Goal: Check status: Check status

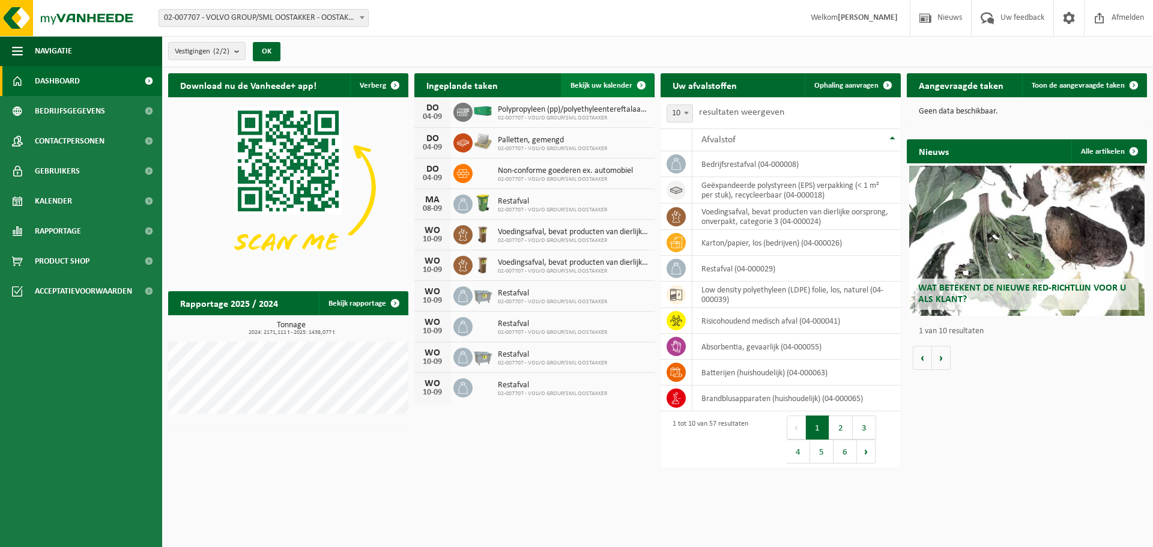
click at [608, 86] on span "Bekijk uw kalender" at bounding box center [601, 86] width 62 height 8
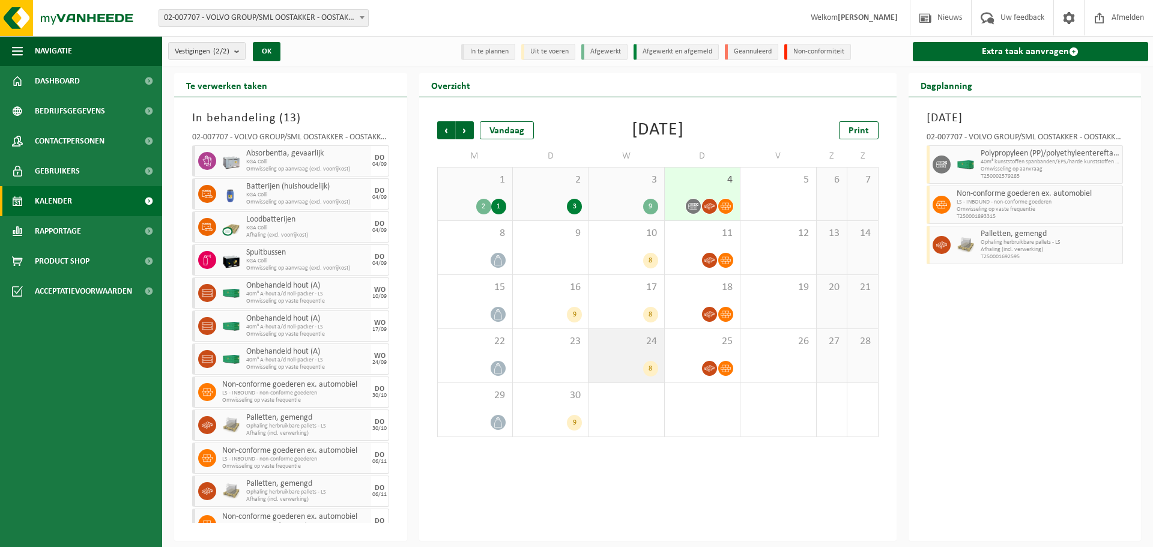
click at [642, 359] on div "24 8" at bounding box center [625, 355] width 75 height 53
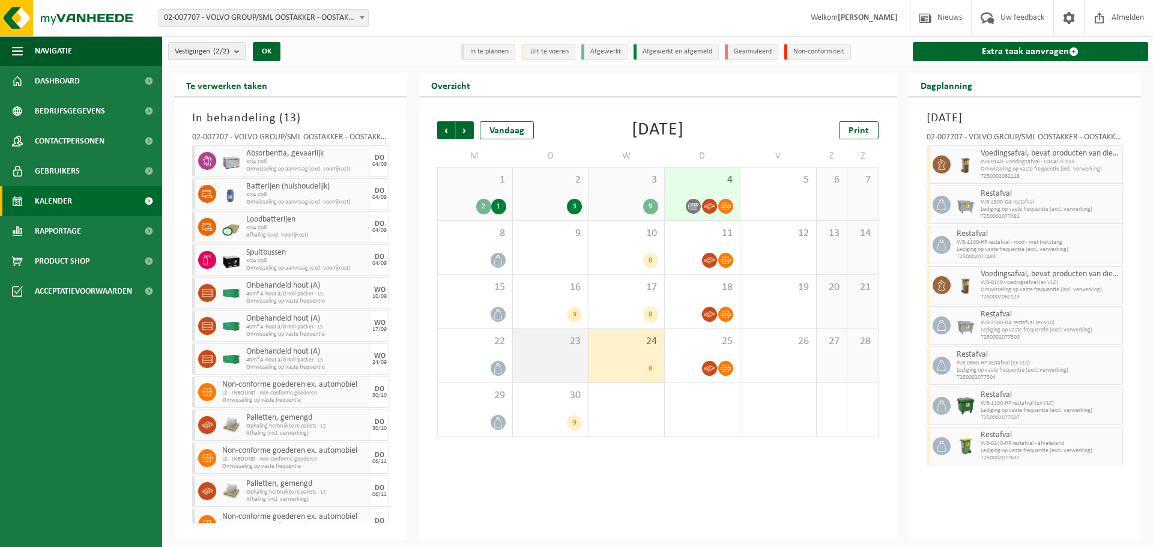
click at [559, 351] on div "23" at bounding box center [550, 355] width 75 height 53
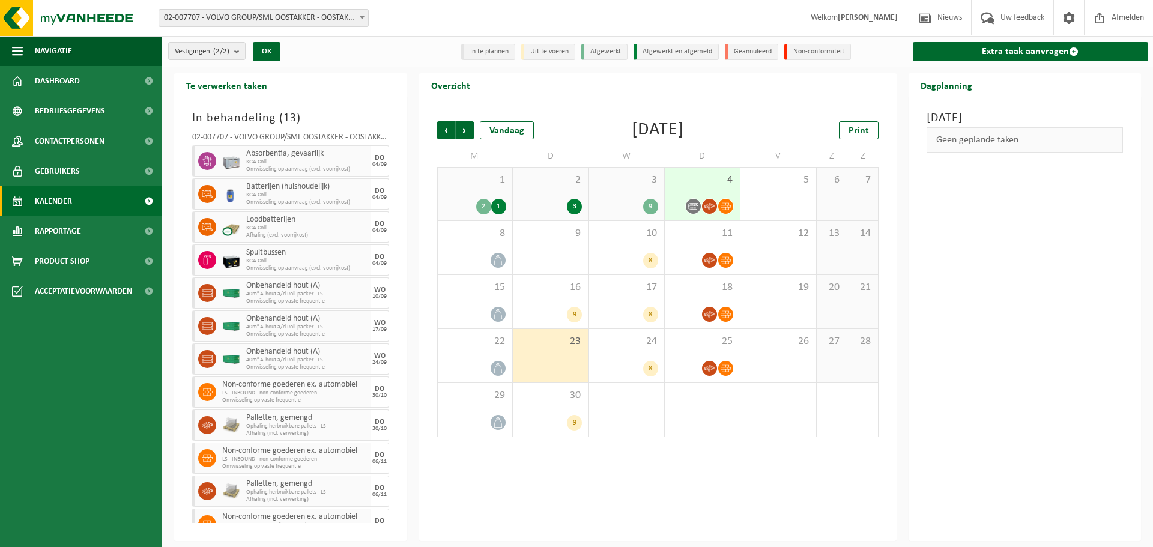
click at [542, 176] on span "2" at bounding box center [550, 179] width 63 height 13
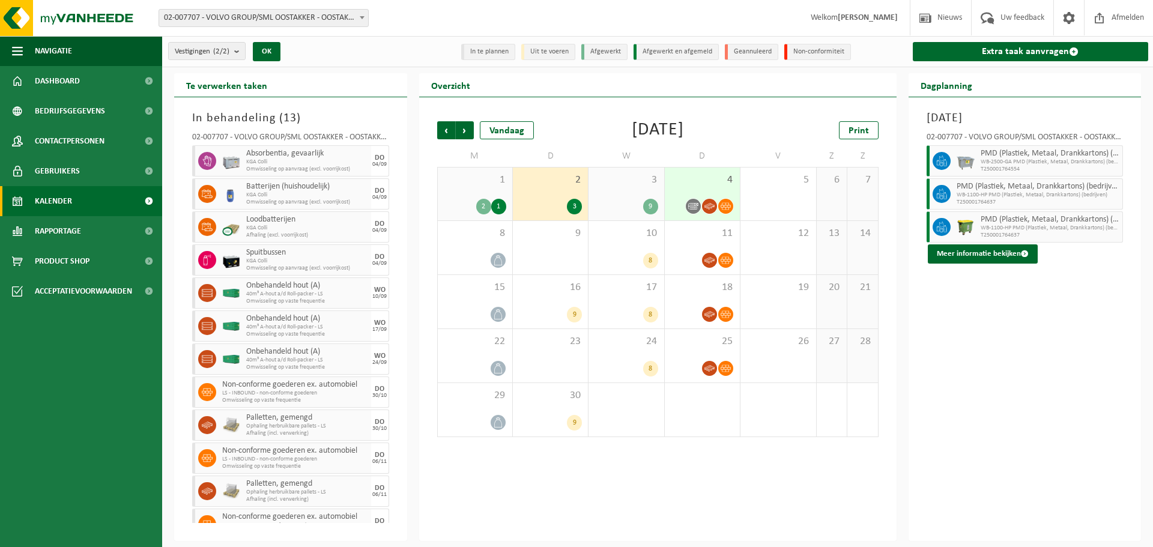
click at [642, 202] on div "9" at bounding box center [625, 207] width 63 height 16
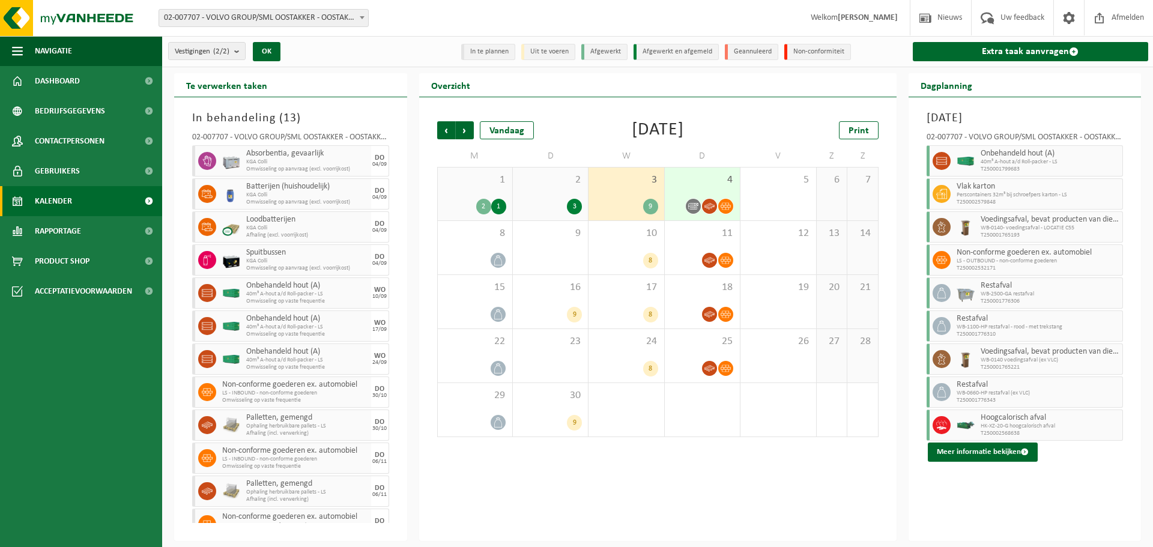
click at [490, 200] on div "2 1" at bounding box center [475, 207] width 62 height 16
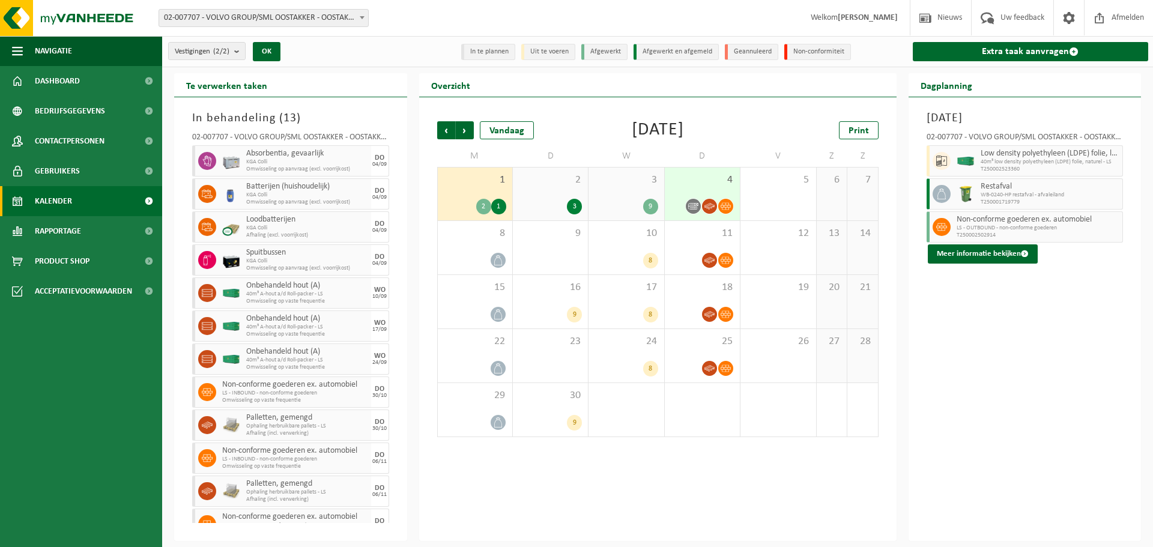
click at [544, 188] on div "2 3" at bounding box center [550, 193] width 75 height 53
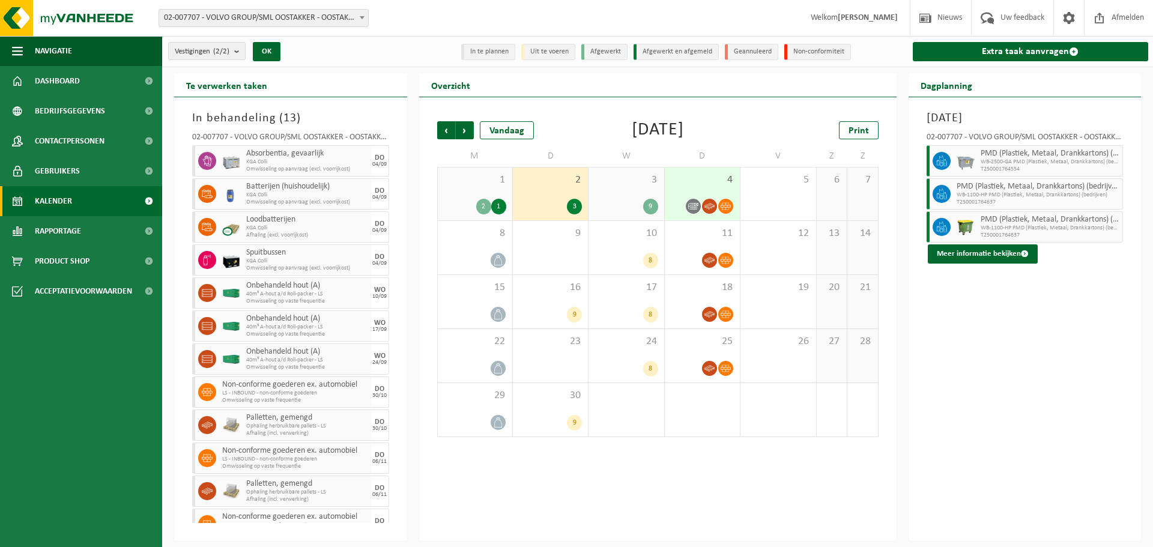
click at [628, 188] on div "3 9" at bounding box center [625, 193] width 75 height 53
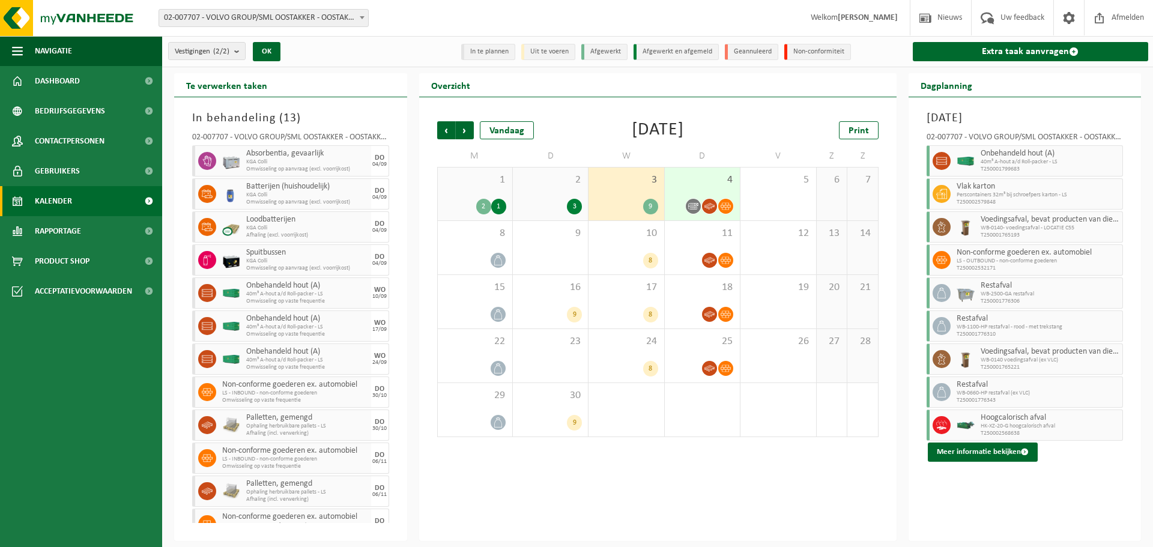
click at [488, 190] on div "1 2 1" at bounding box center [475, 193] width 74 height 53
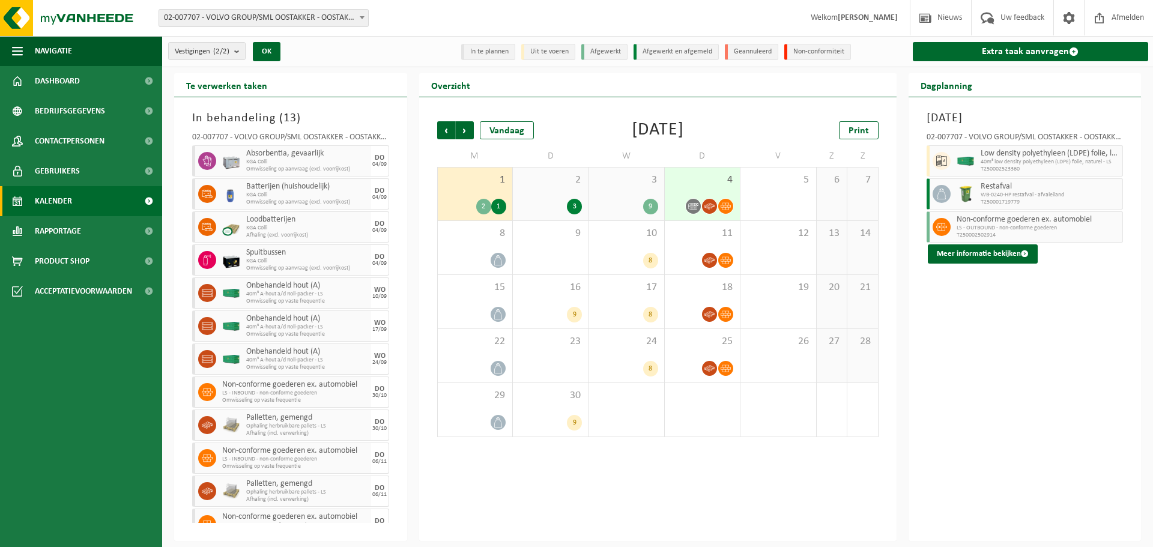
click at [640, 185] on span "3" at bounding box center [625, 179] width 63 height 13
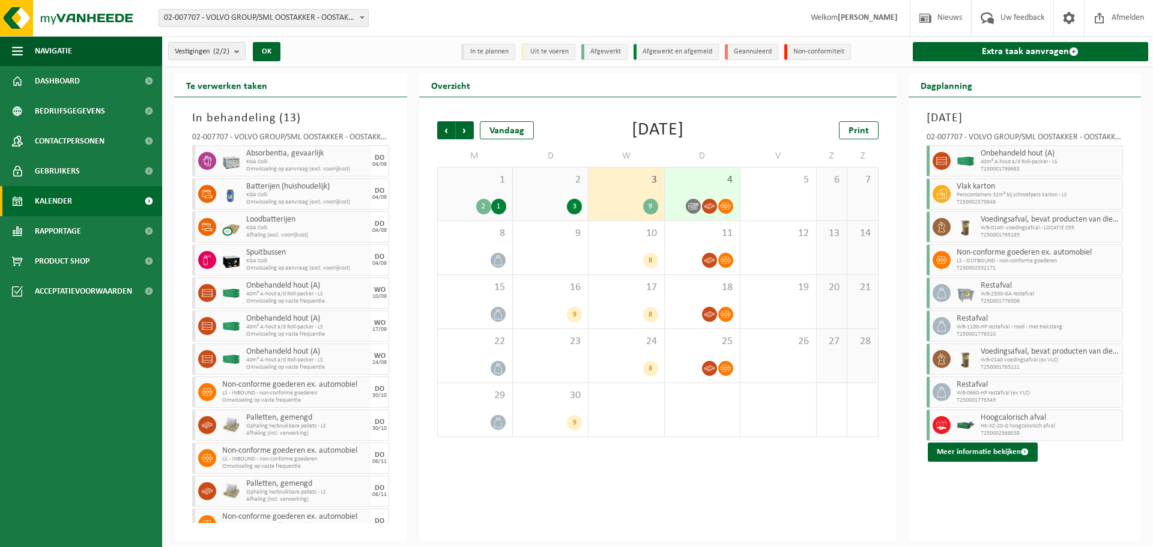
click at [691, 183] on span "4" at bounding box center [702, 179] width 63 height 13
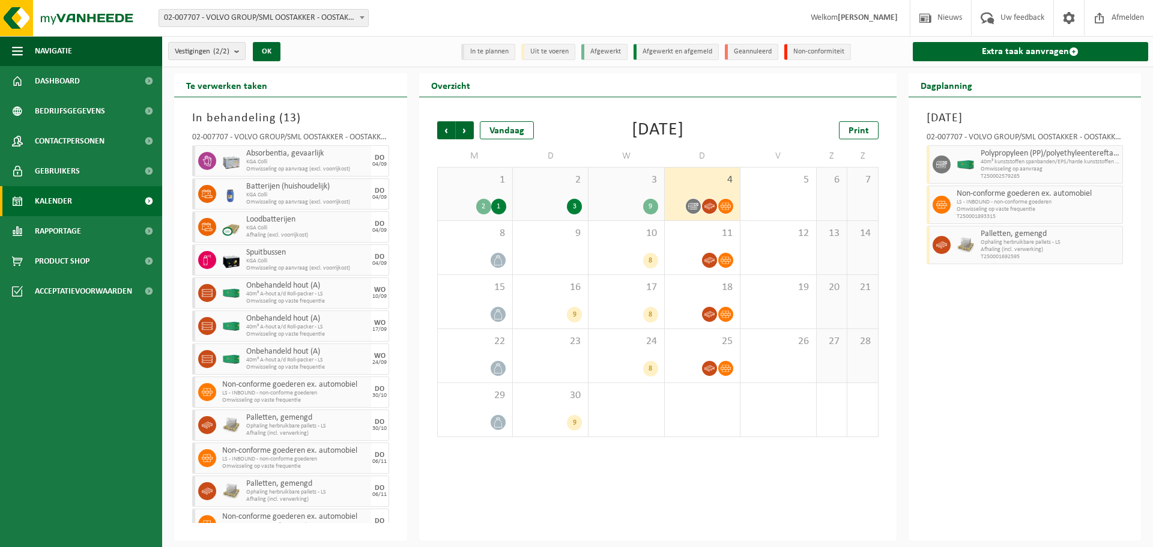
click at [644, 191] on div "3 9" at bounding box center [625, 193] width 75 height 53
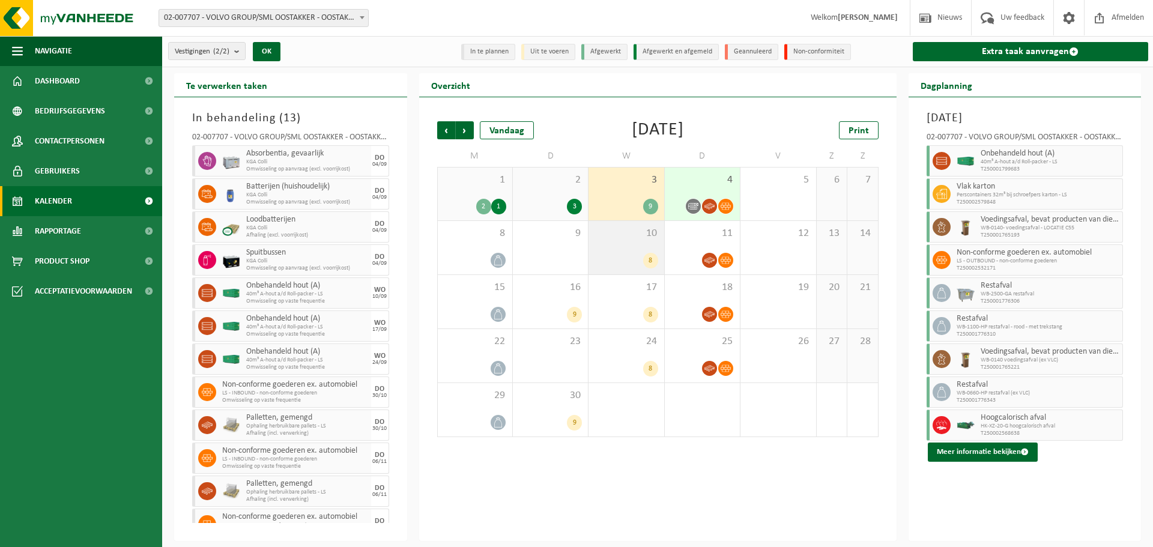
click at [623, 259] on div "8" at bounding box center [625, 261] width 63 height 16
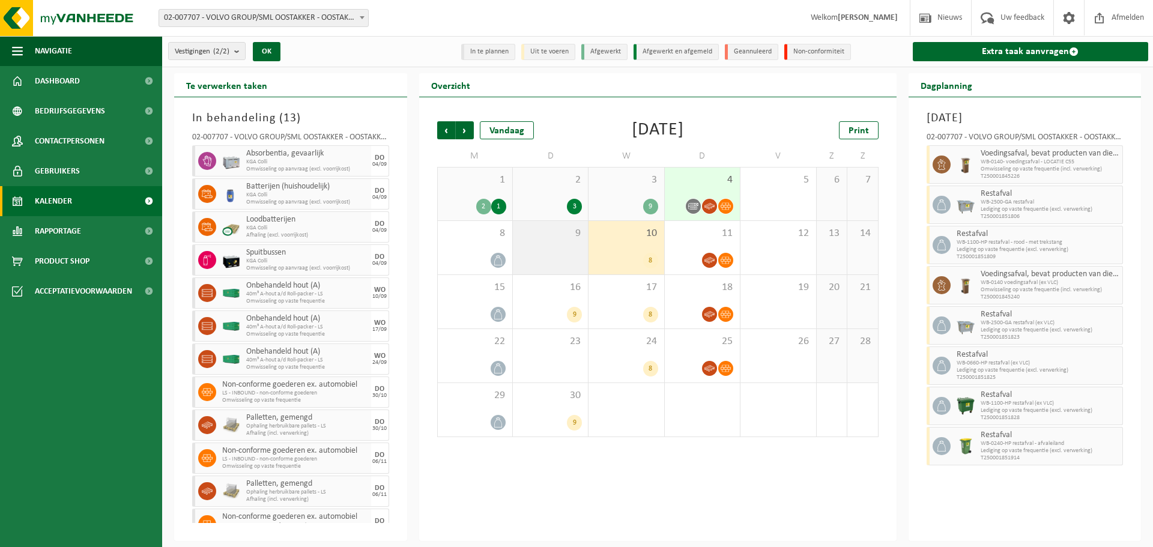
click at [552, 267] on div "9" at bounding box center [550, 247] width 75 height 53
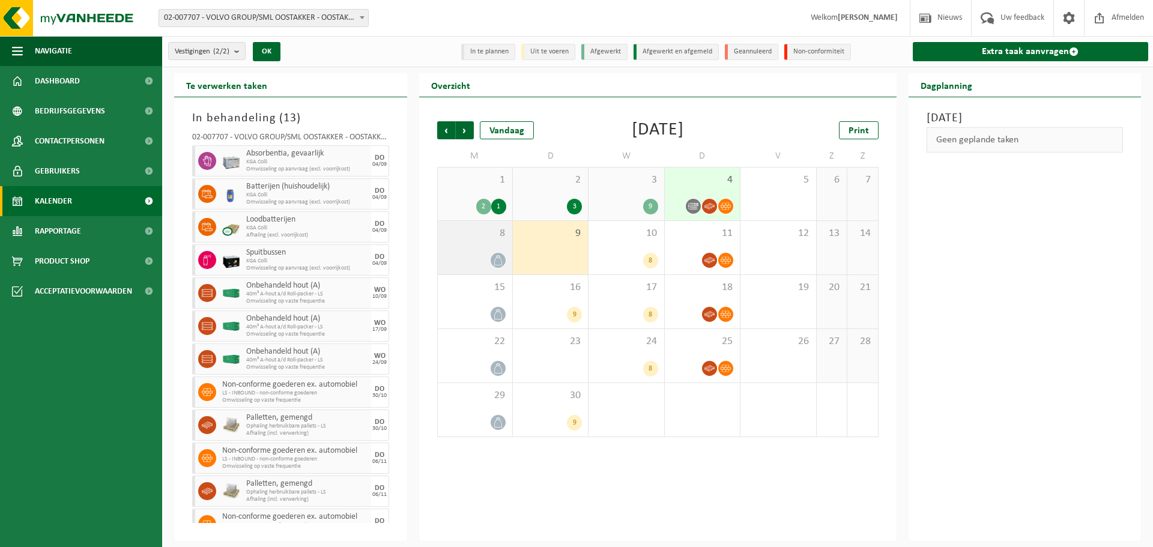
click at [475, 263] on div at bounding box center [475, 260] width 62 height 16
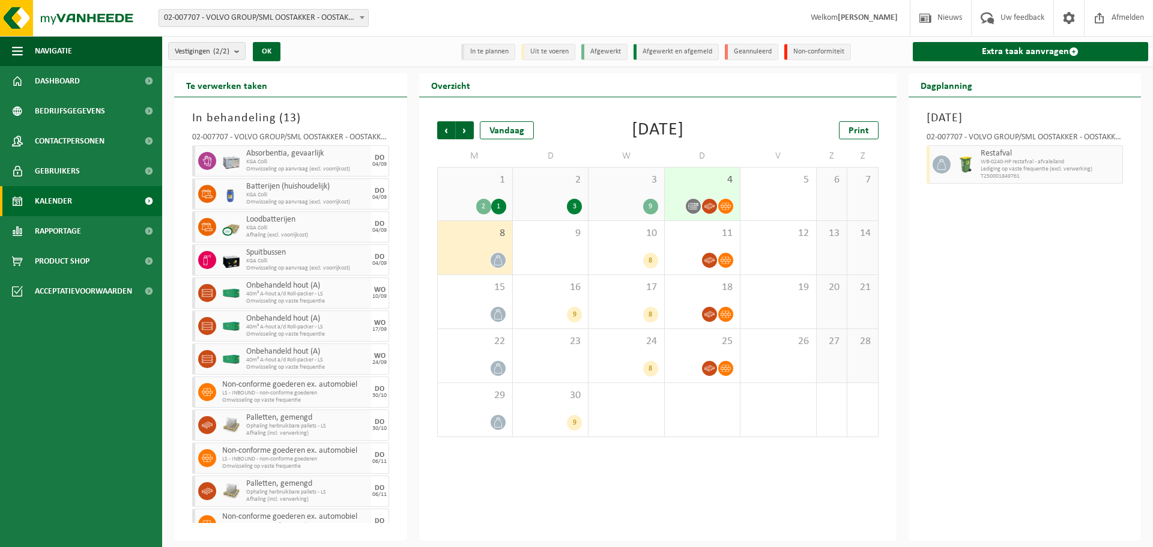
click at [637, 199] on div "9" at bounding box center [625, 207] width 63 height 16
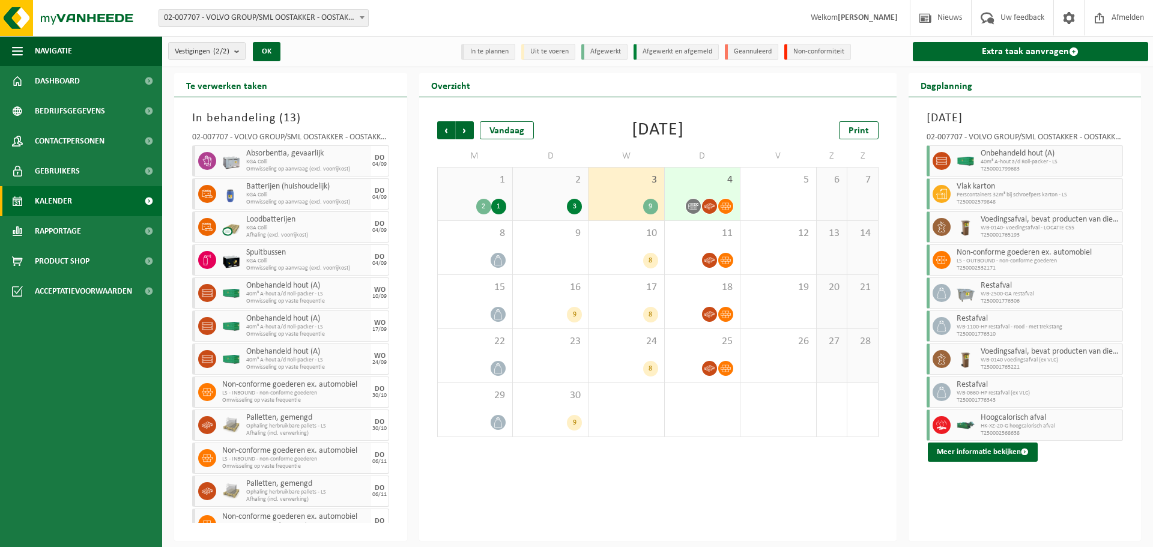
click at [556, 179] on span "2" at bounding box center [550, 179] width 63 height 13
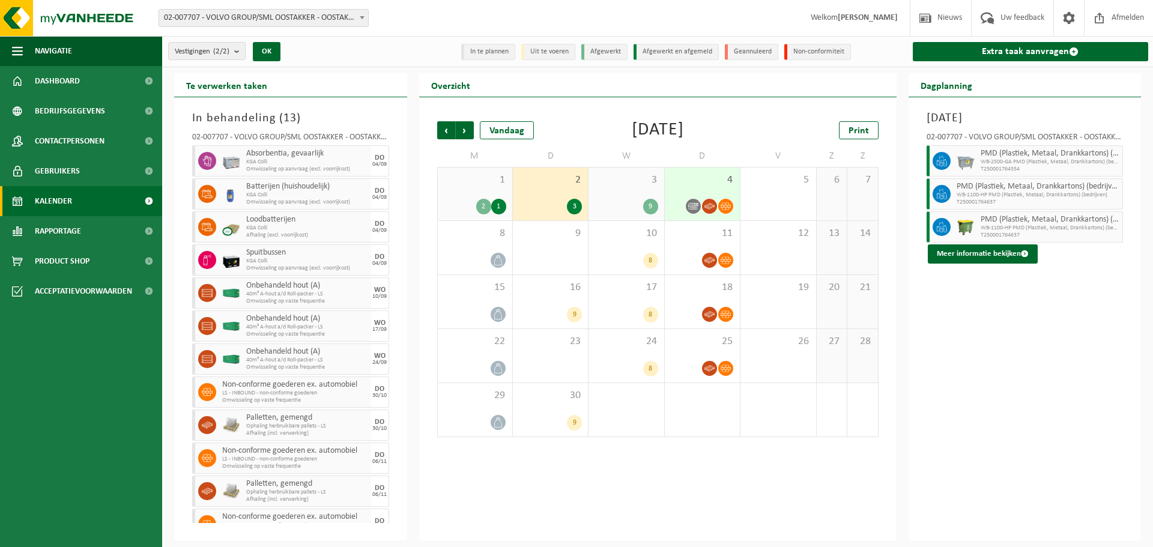
click at [481, 181] on span "1" at bounding box center [475, 179] width 62 height 13
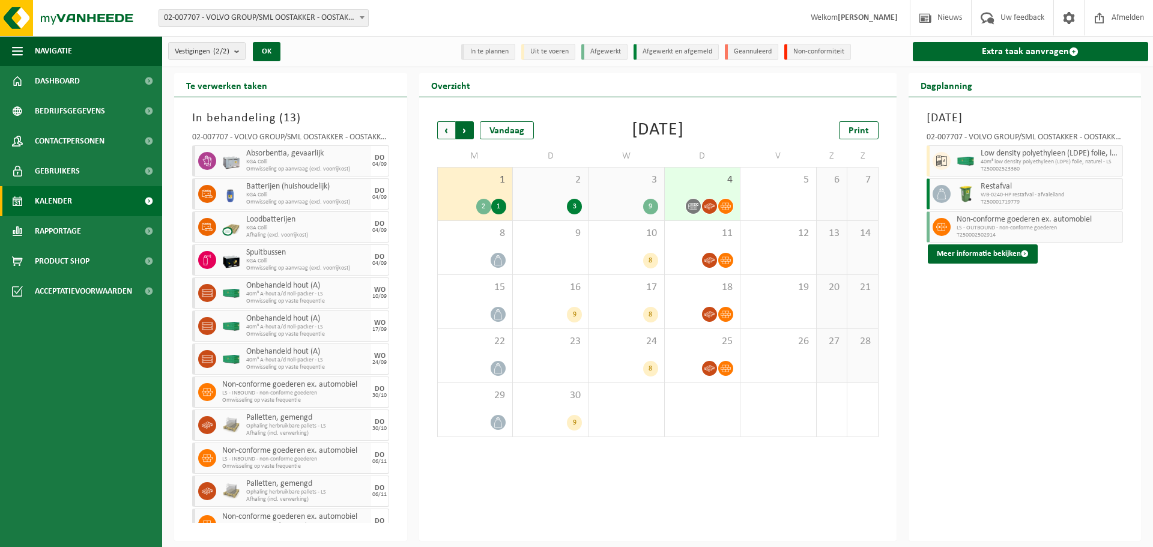
click at [449, 137] on span "Vorige" at bounding box center [446, 130] width 18 height 18
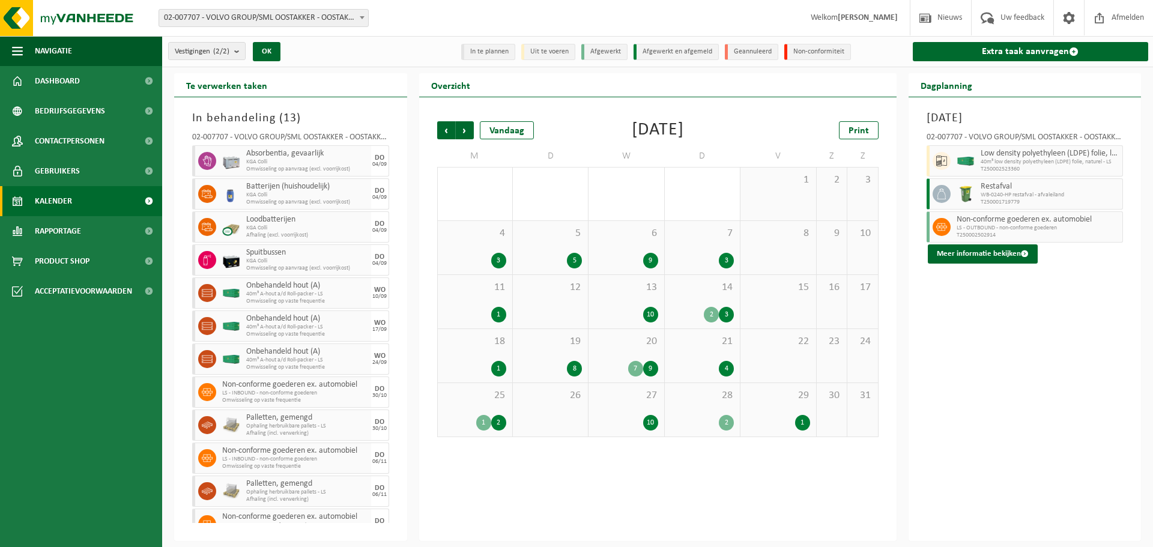
click at [776, 412] on div "29 1" at bounding box center [777, 409] width 75 height 53
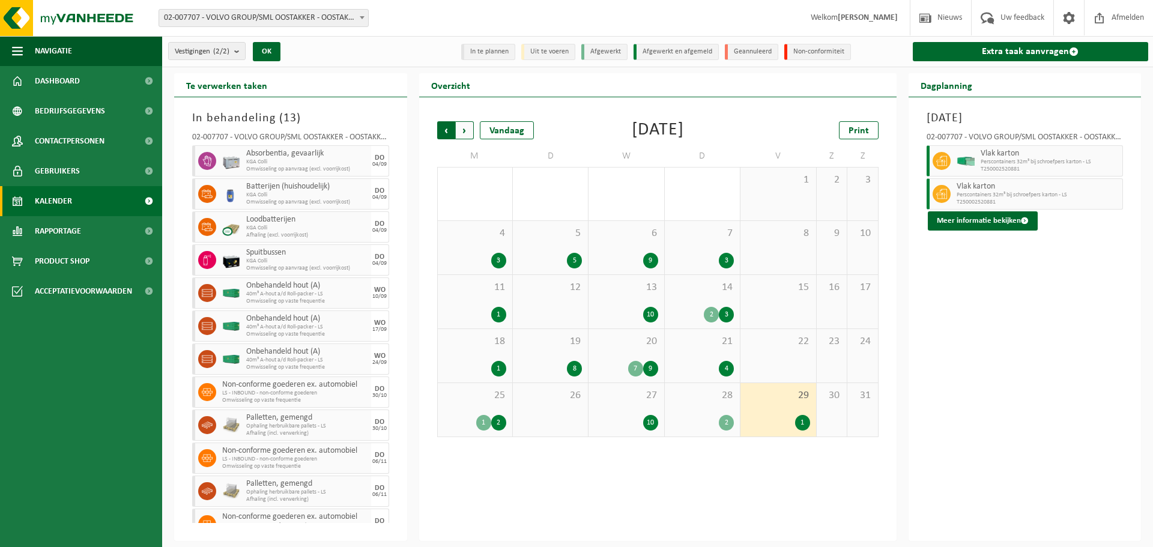
click at [467, 129] on span "Volgende" at bounding box center [465, 130] width 18 height 18
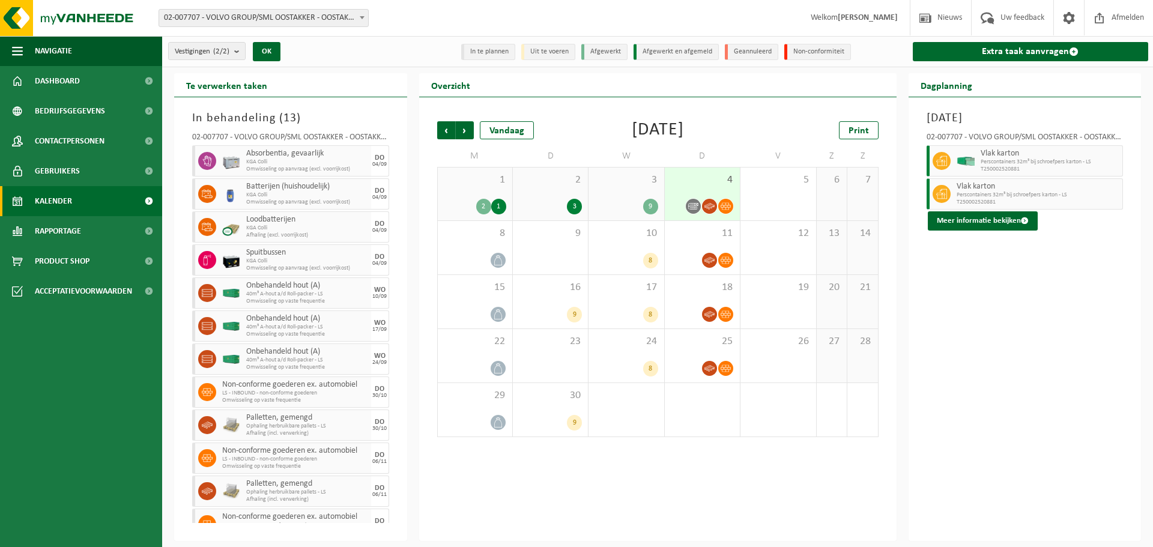
click at [629, 191] on div "3 9" at bounding box center [625, 193] width 75 height 53
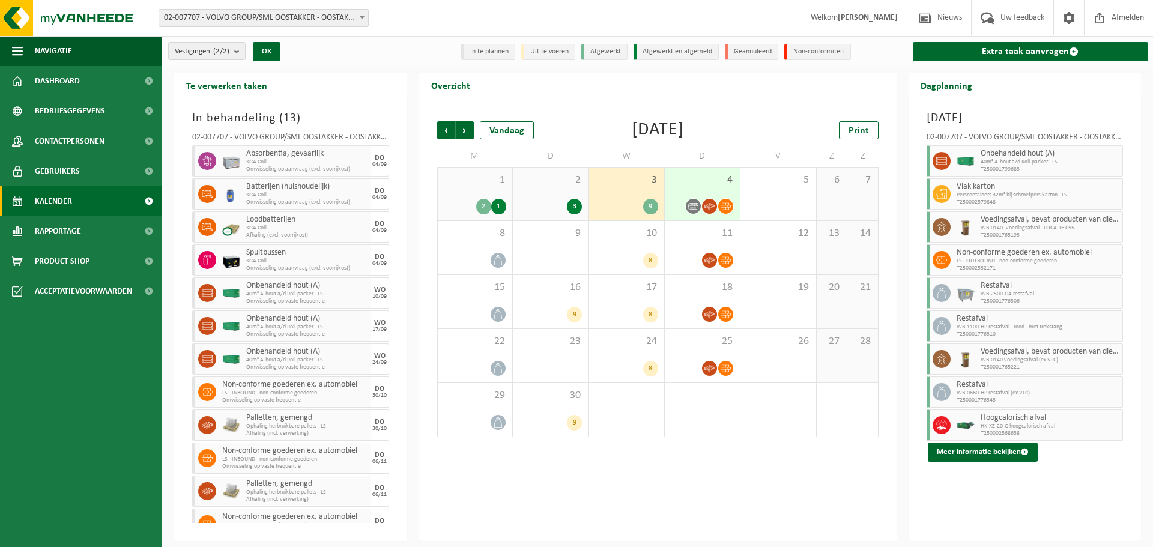
click at [564, 192] on div "2 3" at bounding box center [550, 193] width 75 height 53
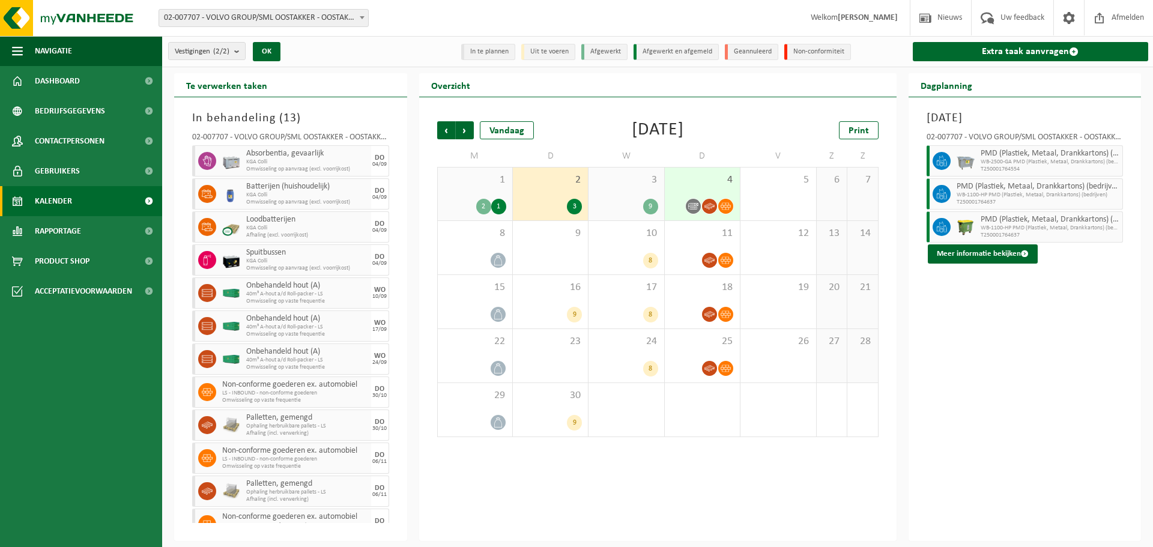
click at [483, 191] on div "1 2 1" at bounding box center [475, 193] width 74 height 53
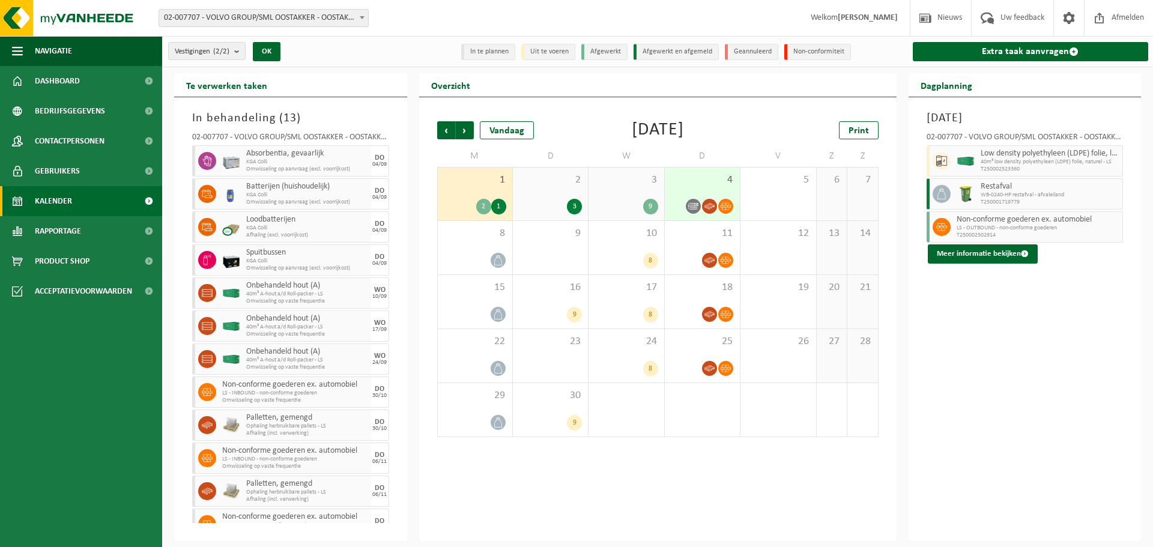
click at [539, 191] on div "2 3" at bounding box center [550, 193] width 75 height 53
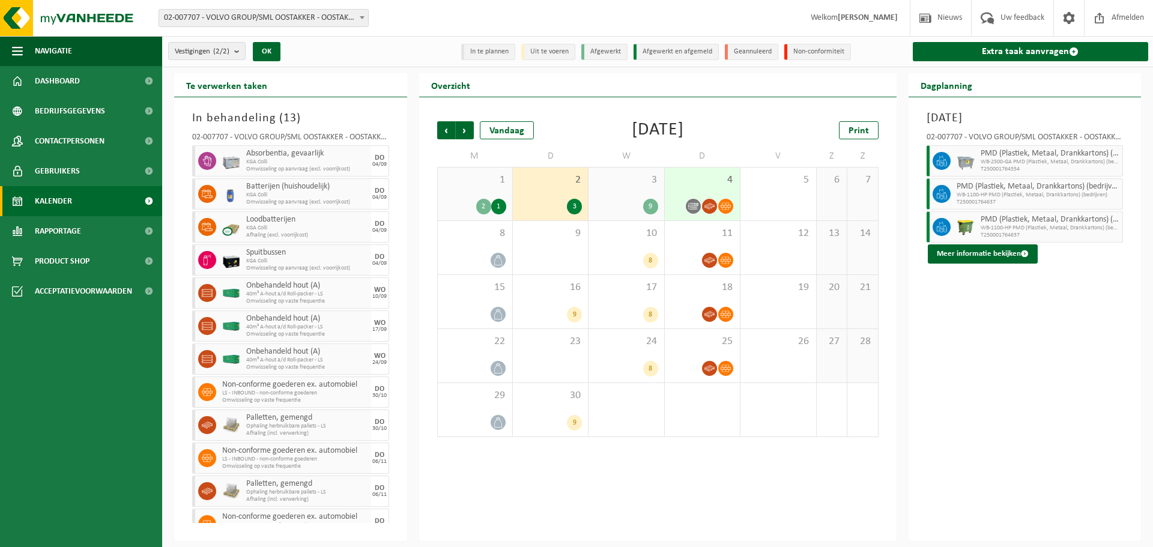
click at [621, 184] on span "3" at bounding box center [625, 179] width 63 height 13
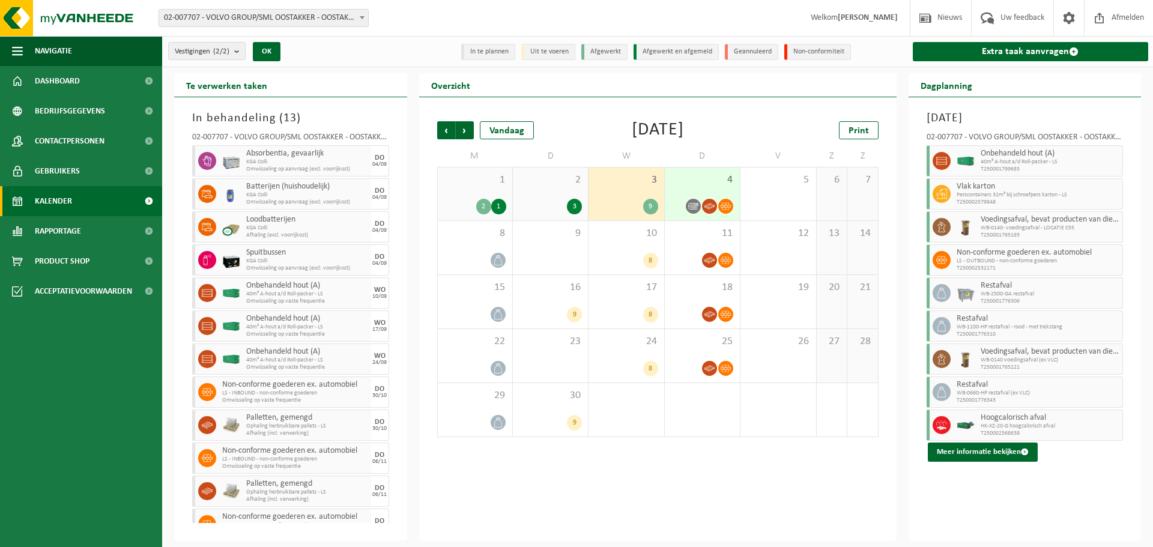
click at [687, 181] on span "4" at bounding box center [702, 179] width 63 height 13
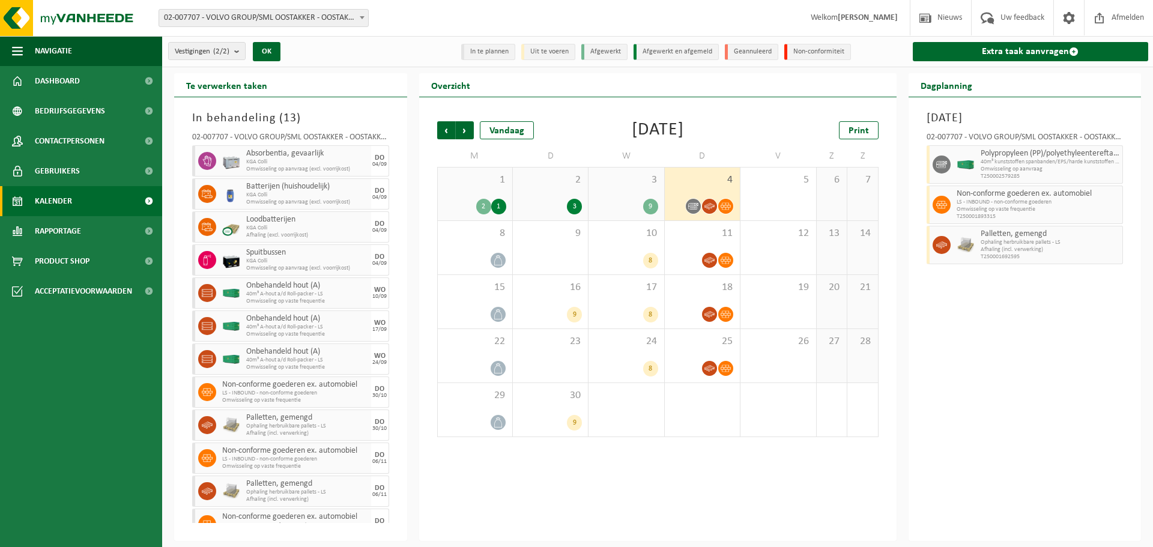
click at [689, 188] on div "4" at bounding box center [702, 193] width 75 height 53
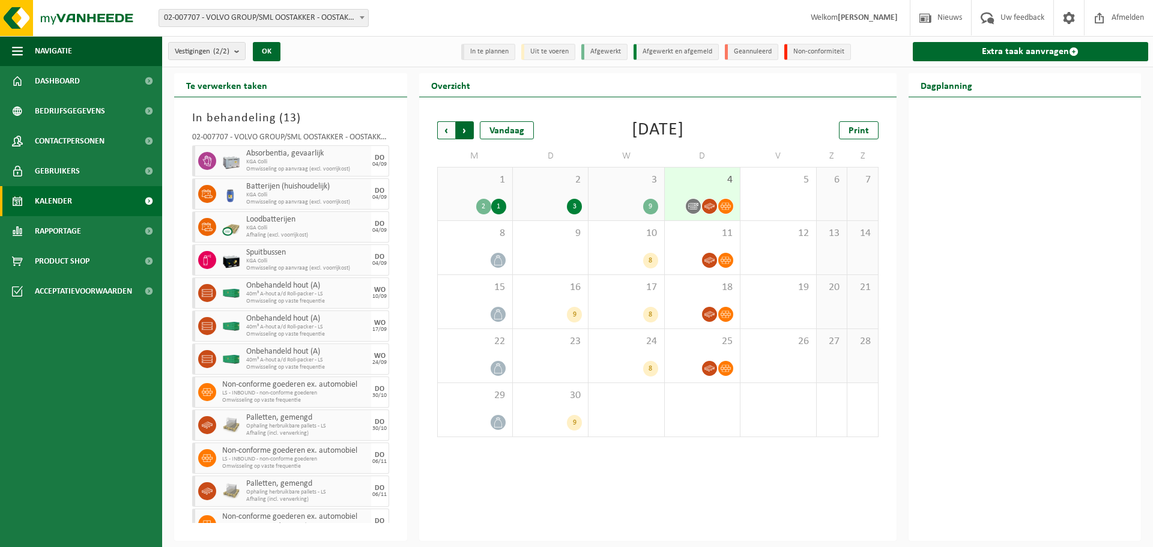
click at [451, 131] on span "Vorige" at bounding box center [446, 130] width 18 height 18
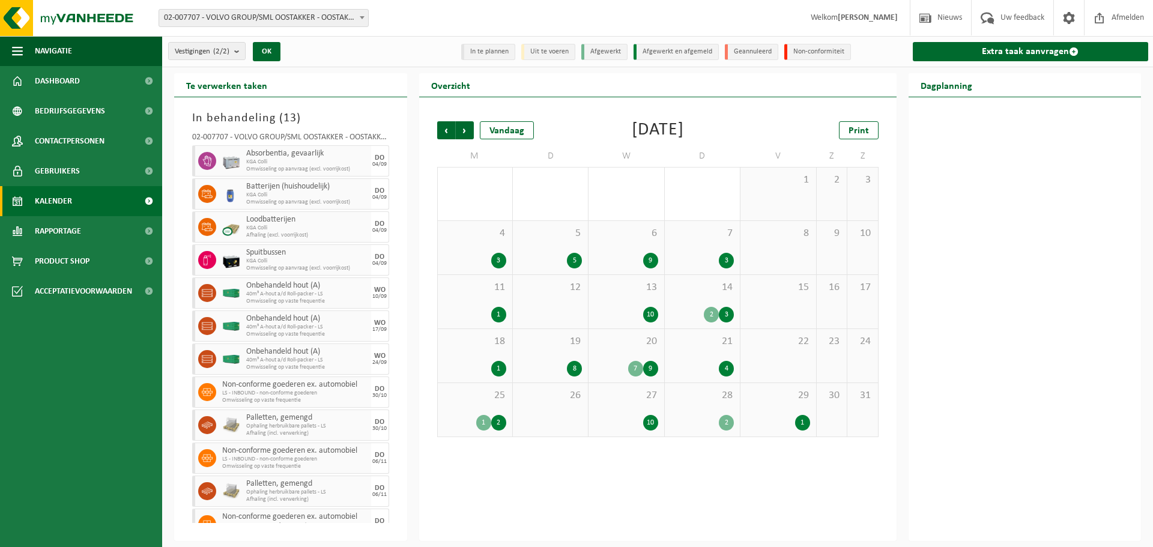
click at [779, 394] on span "29" at bounding box center [777, 395] width 63 height 13
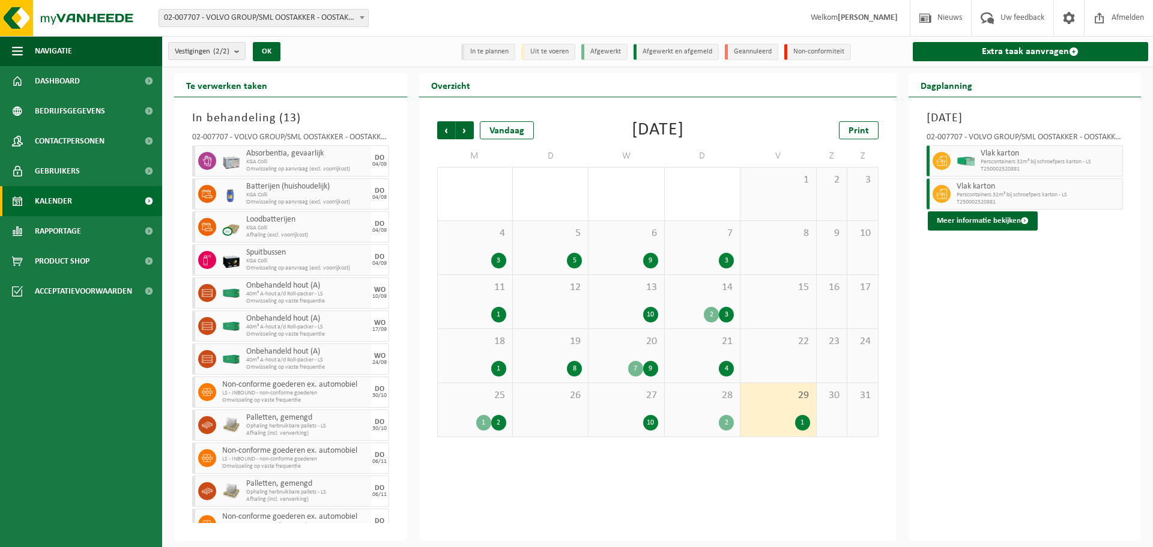
click at [643, 409] on div "27 10" at bounding box center [625, 409] width 75 height 53
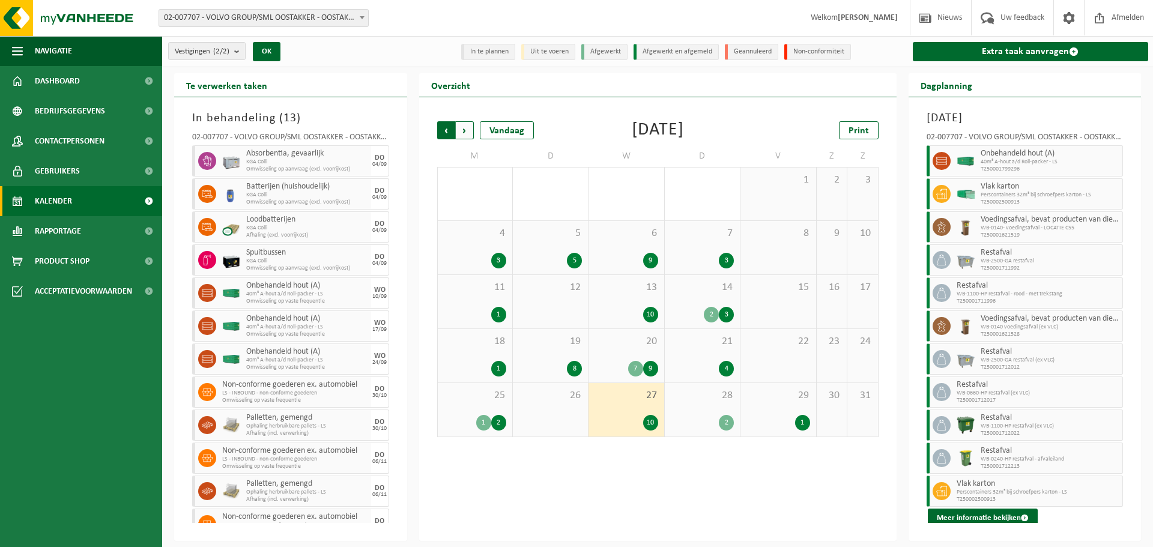
click at [468, 136] on span "Volgende" at bounding box center [465, 130] width 18 height 18
